Goal: Communication & Community: Share content

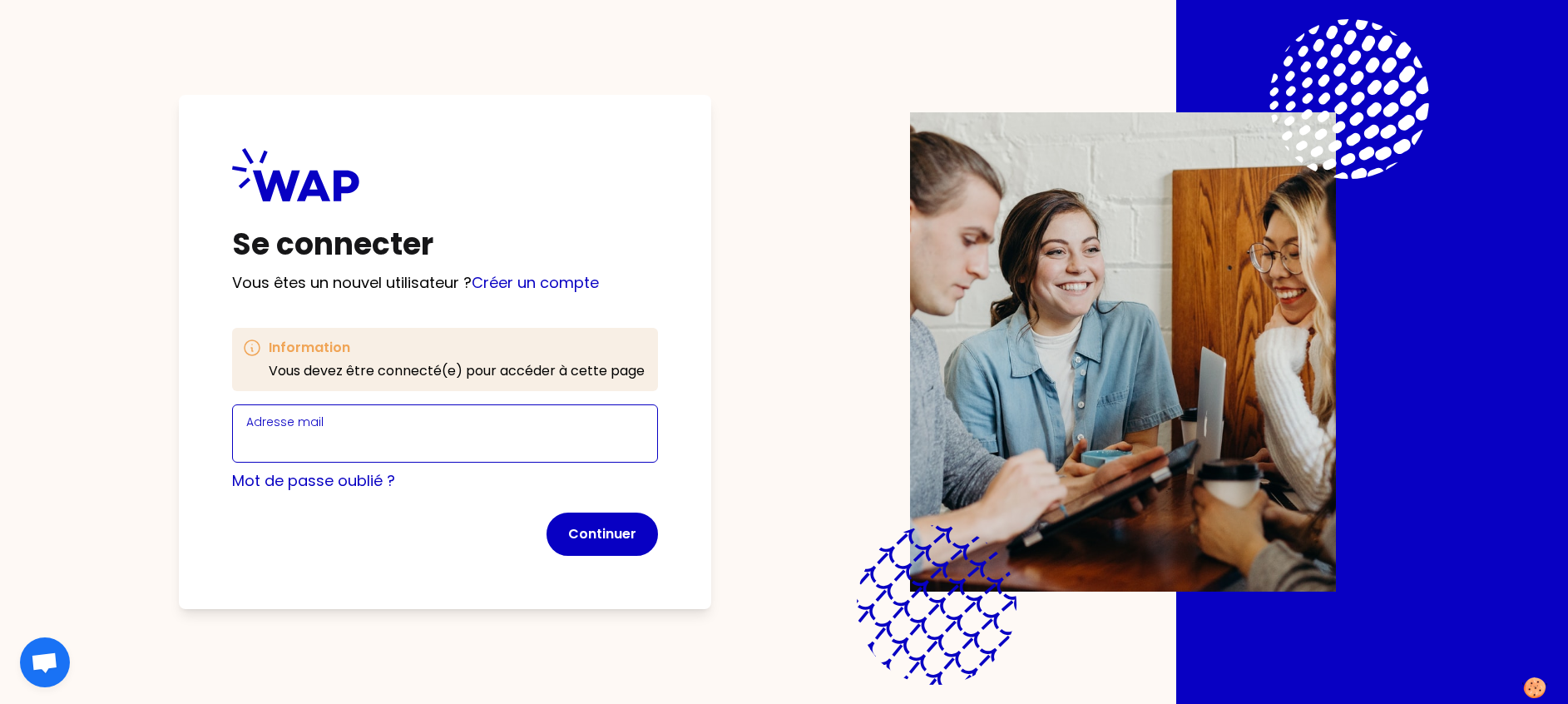
click at [407, 437] on input "Adresse mail" at bounding box center [444, 444] width 397 height 24
type input "[PERSON_NAME][EMAIL_ADDRESS][DOMAIN_NAME]"
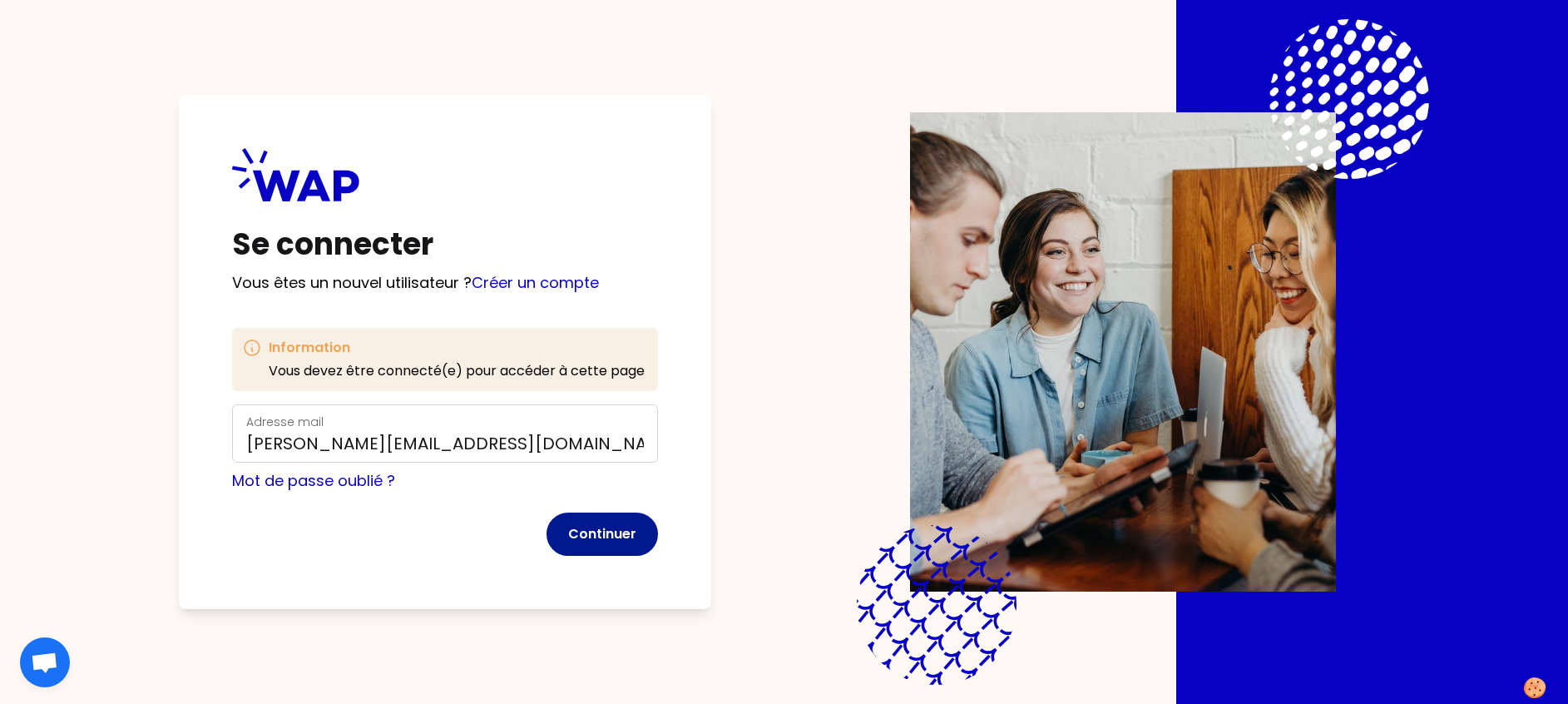
click at [597, 543] on button "Continuer" at bounding box center [602, 534] width 112 height 44
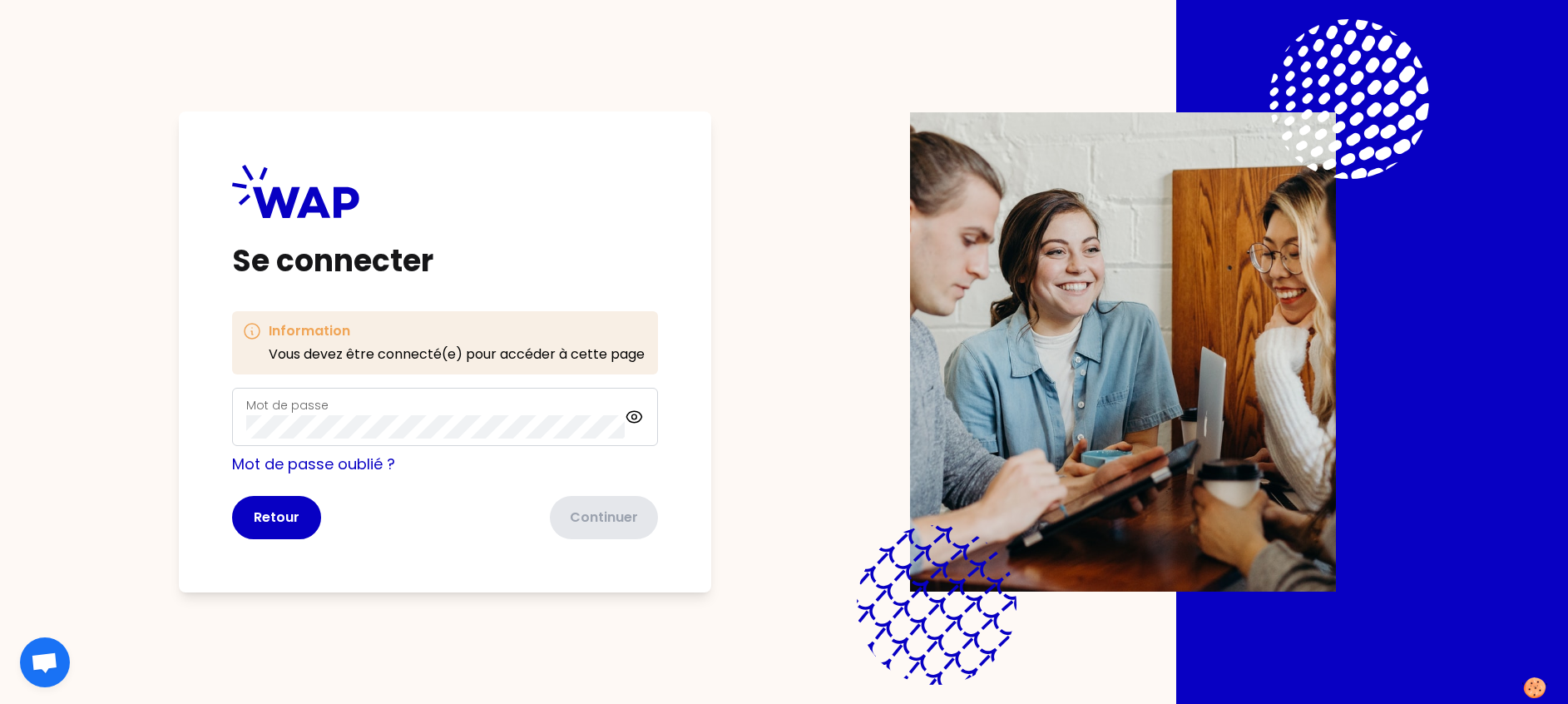
click at [385, 439] on div "Mot de passe" at bounding box center [444, 417] width 426 height 58
click at [597, 516] on button "Continuer" at bounding box center [602, 517] width 112 height 44
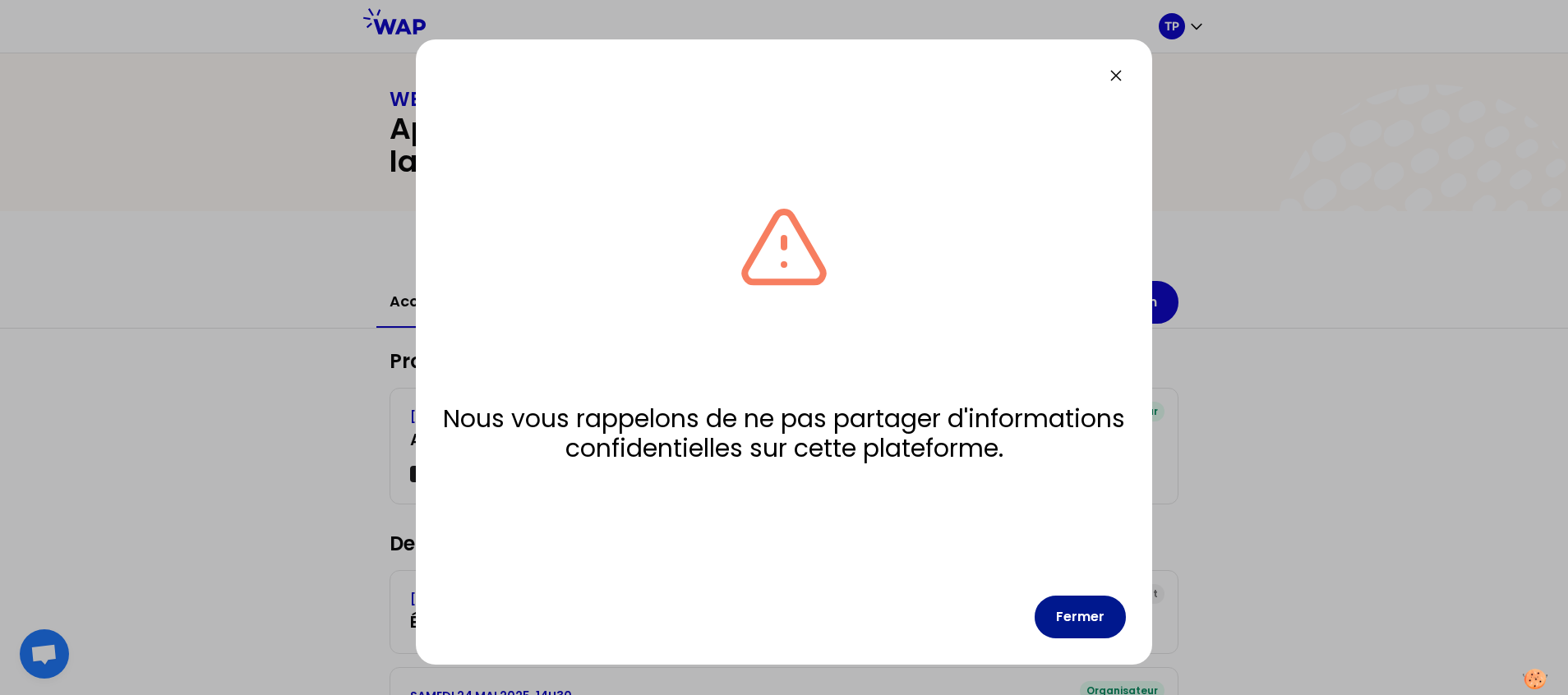
click at [1081, 625] on button "Fermer" at bounding box center [1080, 617] width 91 height 43
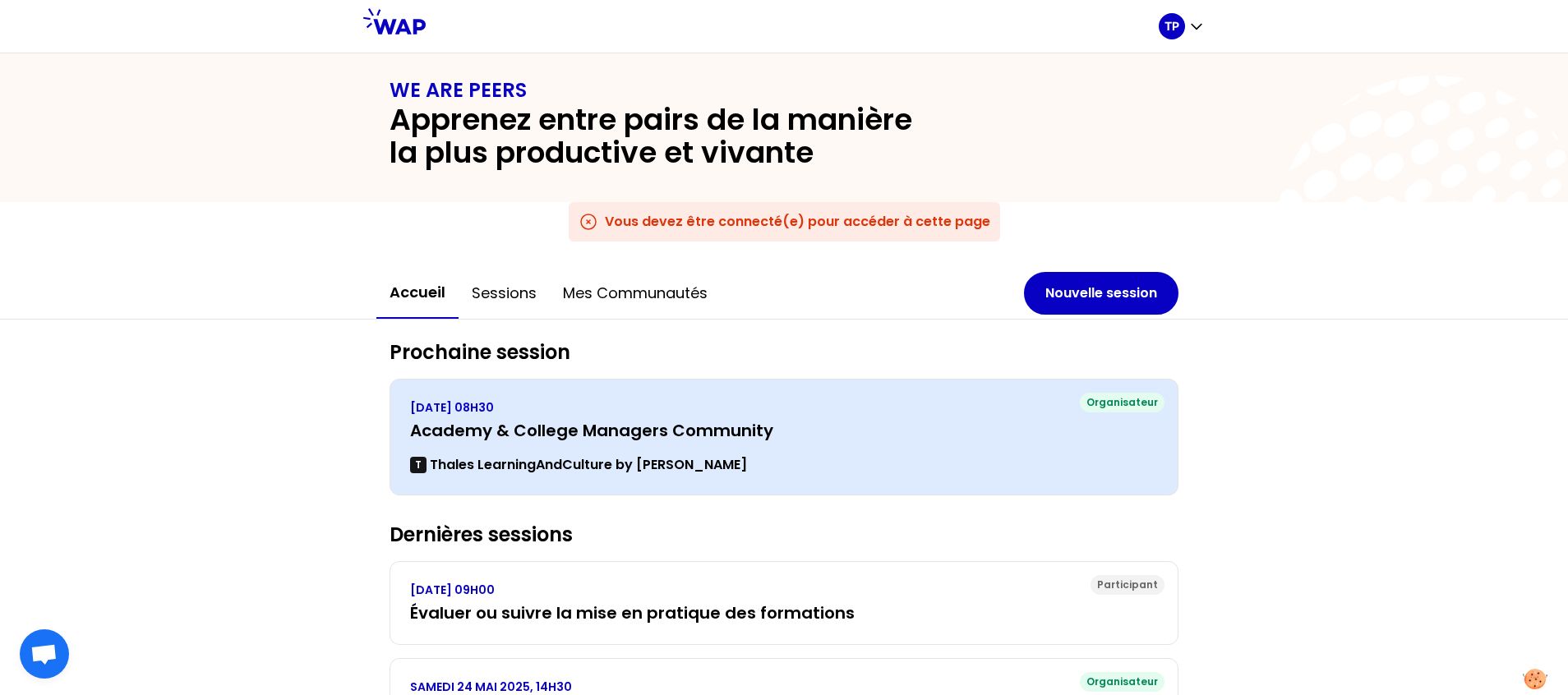
scroll to position [10, 0]
click at [891, 440] on h3 "Academy & College Managers Community" at bounding box center [783, 430] width 747 height 23
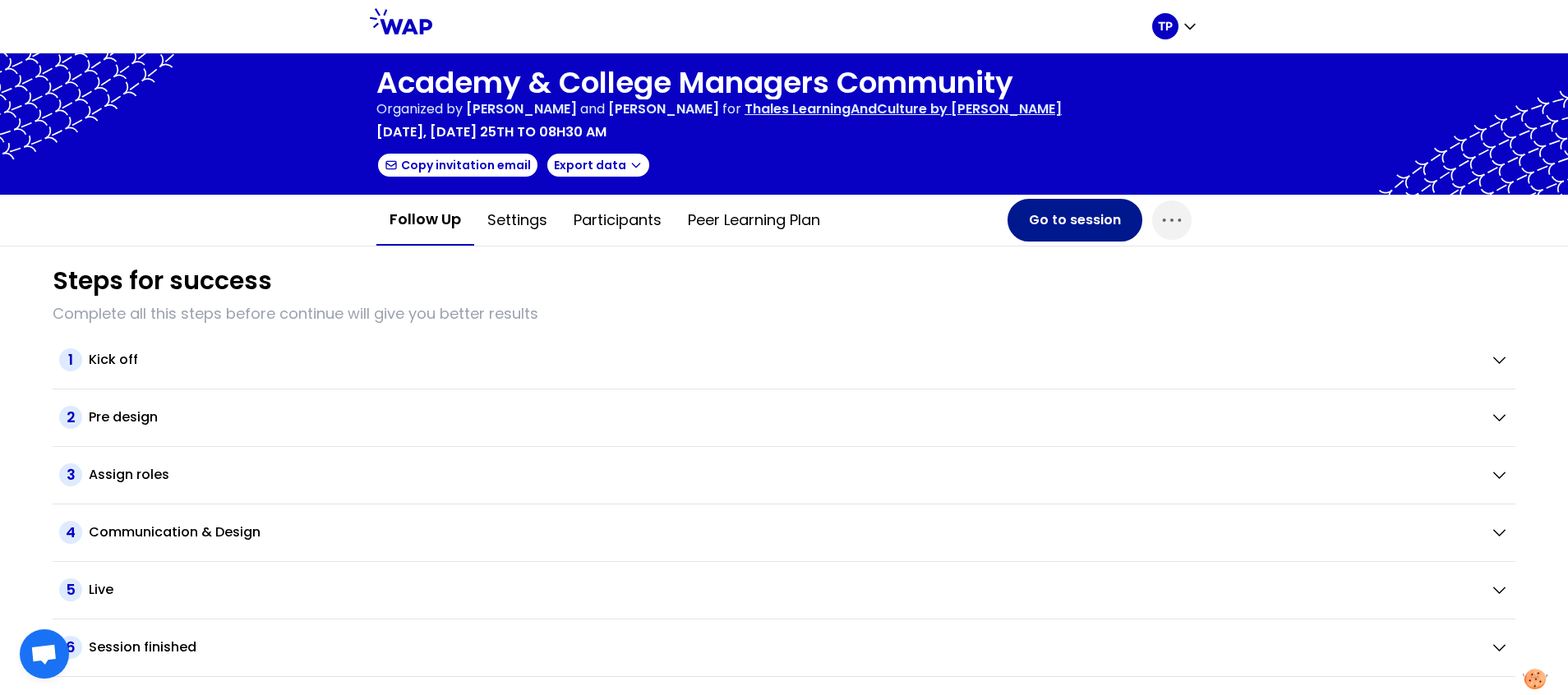
click at [1092, 224] on button "Go to session" at bounding box center [1074, 221] width 134 height 43
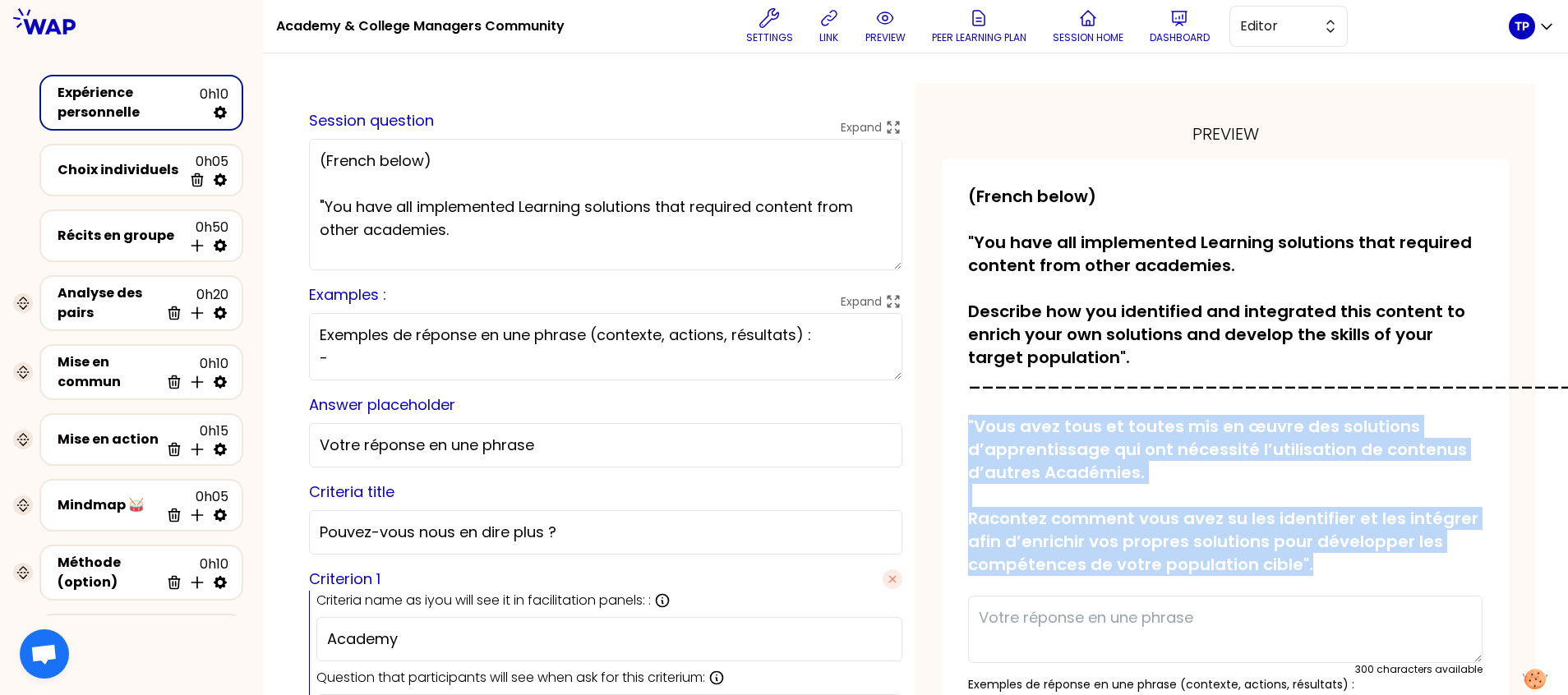
drag, startPoint x: 966, startPoint y: 419, endPoint x: 1435, endPoint y: 554, distance: 488.0
click at [1435, 554] on div "saved (French below) "You have all implemented Learning solutions that required…" at bounding box center [1225, 619] width 567 height 921
copy p ""Vous avez tous et toutes mis en œuvre des solutions d’apprentissage qui ont né…"
